Goal: Task Accomplishment & Management: Complete application form

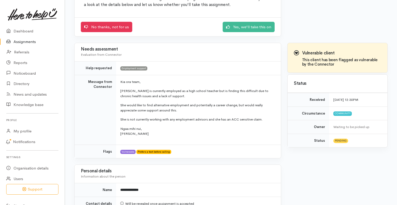
scroll to position [73, 0]
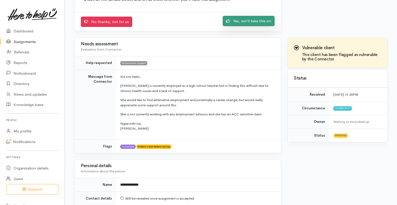
click at [242, 24] on link "Yes, we'll take this on" at bounding box center [249, 21] width 52 height 11
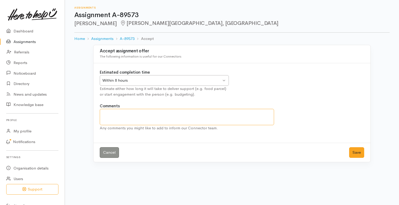
click at [162, 117] on textarea "Comments" at bounding box center [187, 117] width 174 height 16
type textarea "will contact for a referral"
click at [353, 151] on button "Save" at bounding box center [356, 152] width 15 height 11
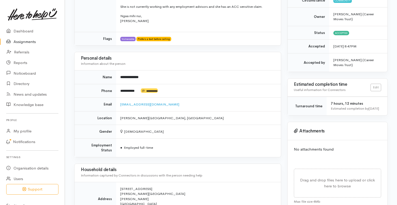
scroll to position [131, 0]
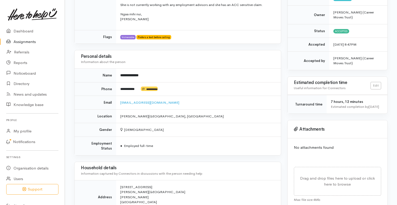
click at [30, 40] on link "Assignments" at bounding box center [32, 42] width 65 height 11
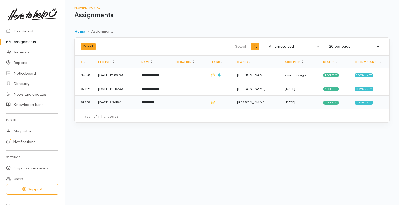
click at [154, 104] on b "**********" at bounding box center [147, 102] width 13 height 3
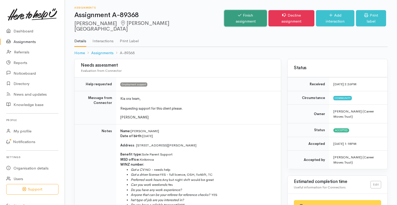
click at [248, 17] on link "Finish assignment" at bounding box center [245, 18] width 43 height 16
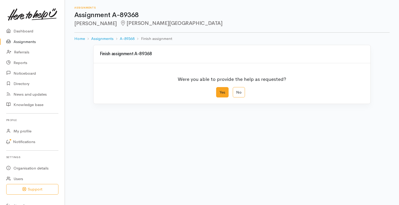
click at [219, 93] on label "Yes" at bounding box center [222, 92] width 12 height 11
click at [219, 91] on input "Yes" at bounding box center [217, 88] width 3 height 3
radio input "true"
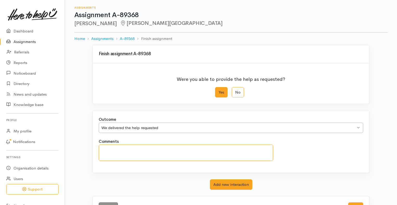
click at [165, 148] on textarea "Comments" at bounding box center [186, 153] width 174 height 16
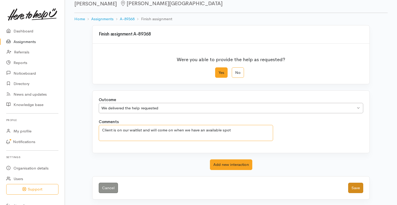
type textarea "Client is on our waitlist and will come on when we have an available spot"
click at [353, 189] on button "Save" at bounding box center [355, 188] width 15 height 11
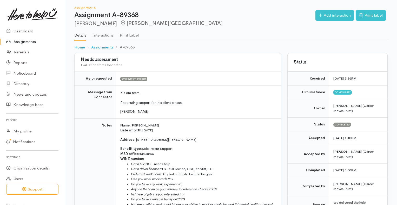
click at [21, 41] on link "Assignments" at bounding box center [32, 42] width 65 height 11
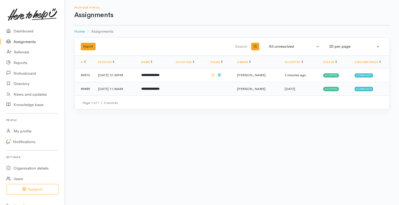
click at [163, 85] on td "**********" at bounding box center [154, 89] width 34 height 14
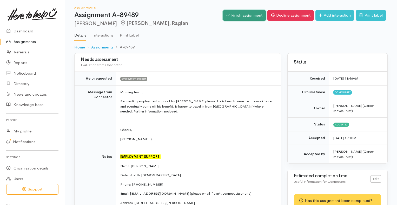
click at [233, 16] on link "Finish assignment" at bounding box center [244, 15] width 43 height 11
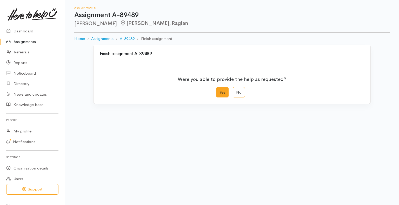
click at [216, 94] on label "Yes" at bounding box center [222, 92] width 12 height 11
click at [216, 91] on input "Yes" at bounding box center [217, 88] width 3 height 3
radio input "true"
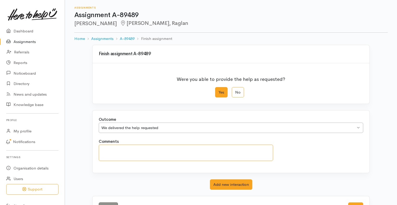
click at [151, 150] on textarea "Comments" at bounding box center [186, 153] width 174 height 16
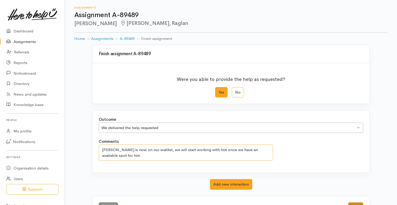
type textarea "Harland is now on our waitlist, we will start working with him once we have an …"
click at [353, 203] on button "Save" at bounding box center [355, 208] width 15 height 11
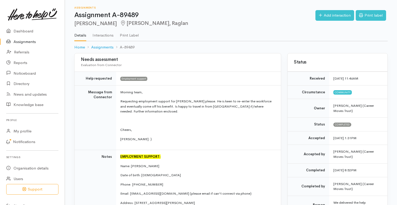
click at [35, 40] on link "Assignments" at bounding box center [32, 42] width 65 height 11
